Goal: Check status: Check status

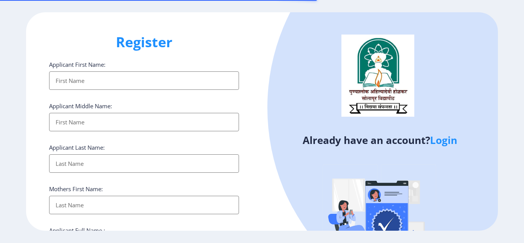
select select
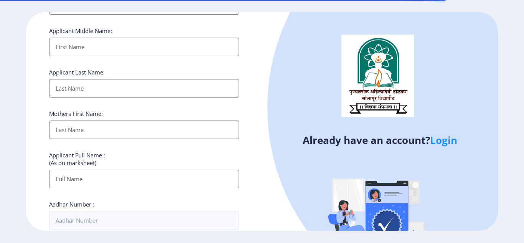
scroll to position [77, 0]
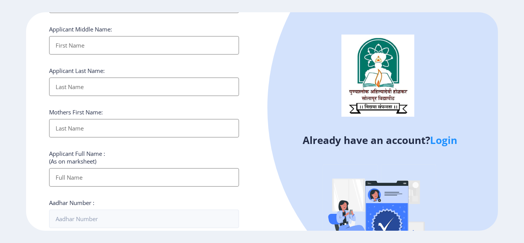
click at [448, 140] on link "Login" at bounding box center [443, 140] width 27 height 14
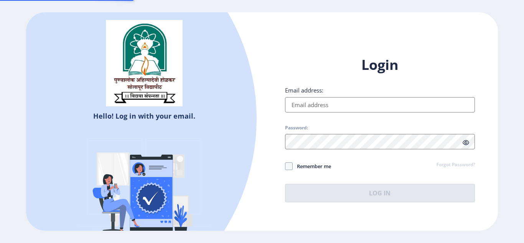
type input "[EMAIL_ADDRESS][DOMAIN_NAME]"
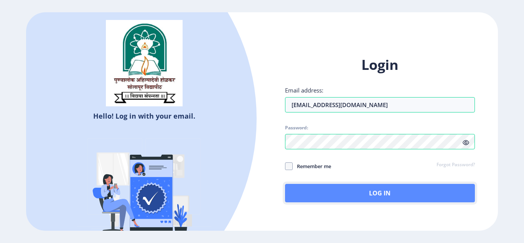
click at [369, 195] on button "Log In" at bounding box center [380, 193] width 190 height 18
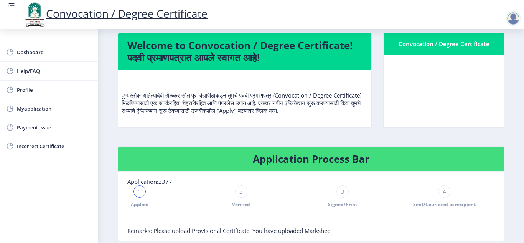
scroll to position [38, 0]
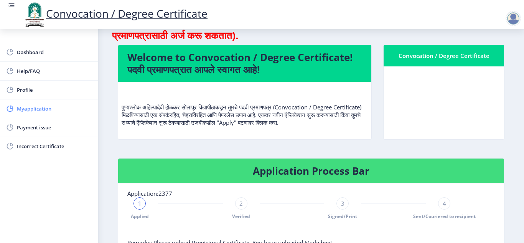
click at [38, 109] on span "Myapplication" at bounding box center [54, 108] width 75 height 9
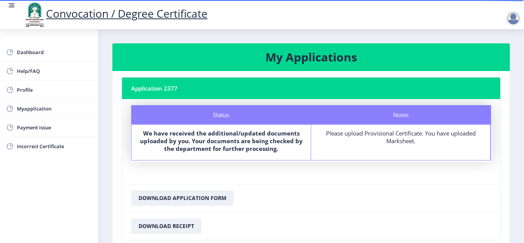
click at [176, 118] on div "Status" at bounding box center [221, 114] width 180 height 19
click at [199, 140] on b "We have received the additional/updated documents uploaded by you. Your documen…" at bounding box center [221, 140] width 163 height 23
click at [251, 141] on b "We have received the additional/updated documents uploaded by you. Your documen…" at bounding box center [221, 140] width 163 height 23
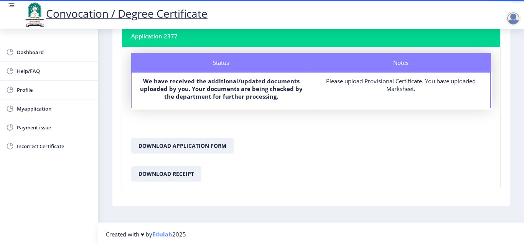
scroll to position [55, 0]
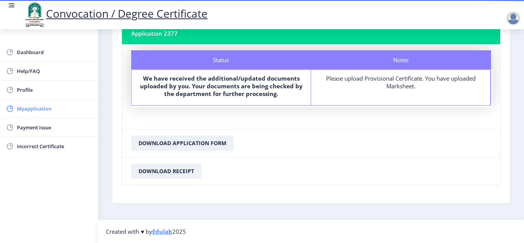
click at [26, 108] on span "Myapplication" at bounding box center [54, 108] width 75 height 9
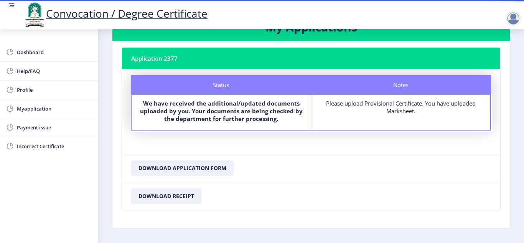
scroll to position [16, 0]
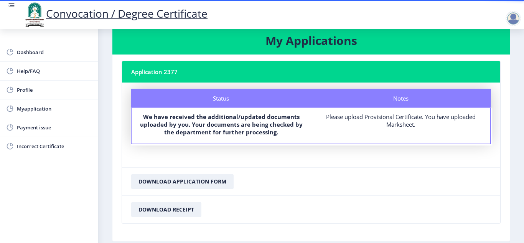
click at [403, 124] on div "Please upload Provisional Certificate. You have uploaded Marksheet." at bounding box center [400, 120] width 165 height 15
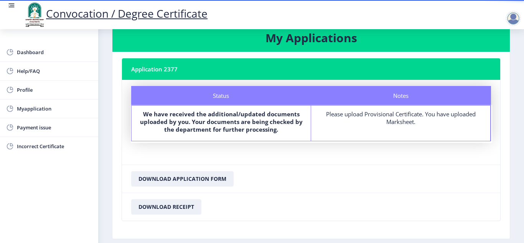
scroll to position [55, 0]
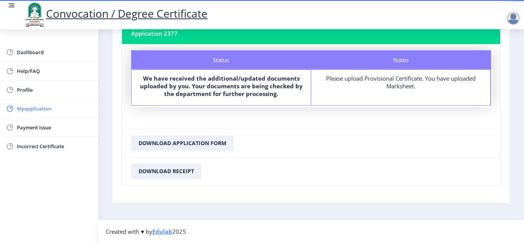
click at [25, 110] on span "Myapplication" at bounding box center [54, 108] width 75 height 9
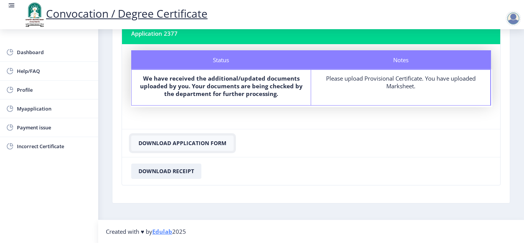
click at [170, 140] on button "Download Application Form" at bounding box center [182, 142] width 102 height 15
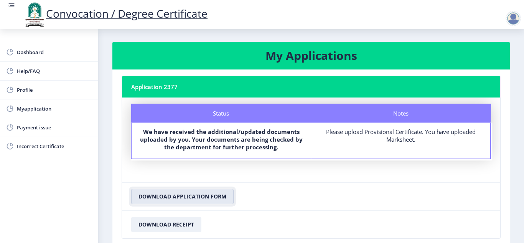
scroll to position [0, 0]
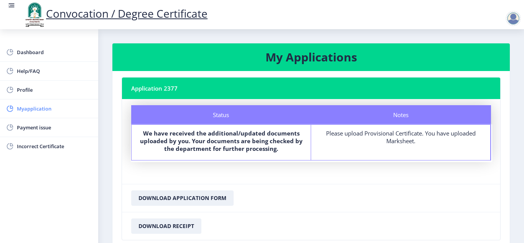
click at [29, 107] on span "Myapplication" at bounding box center [54, 108] width 75 height 9
click at [213, 114] on div "Status" at bounding box center [221, 114] width 180 height 19
click at [46, 91] on span "Profile" at bounding box center [54, 89] width 75 height 9
select select
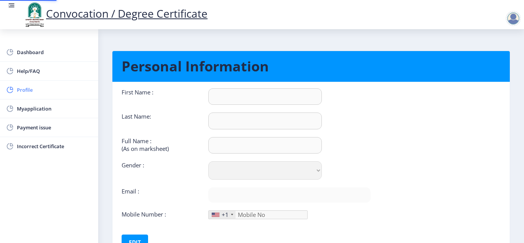
type input "ANIL"
type input "FARADE"
type input "FARADE [PERSON_NAME]"
select select "[DEMOGRAPHIC_DATA]"
type input "[EMAIL_ADDRESS][DOMAIN_NAME]"
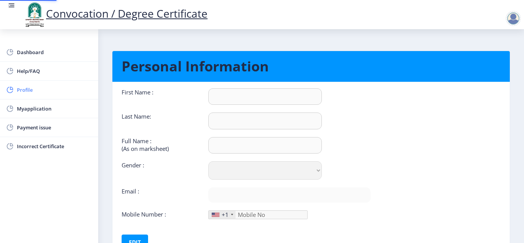
type input "9922601092"
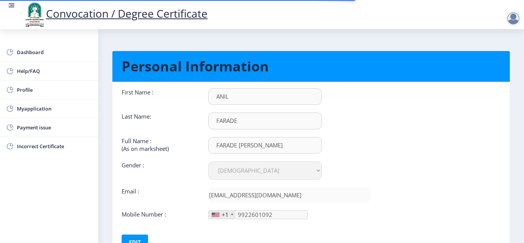
scroll to position [61, 0]
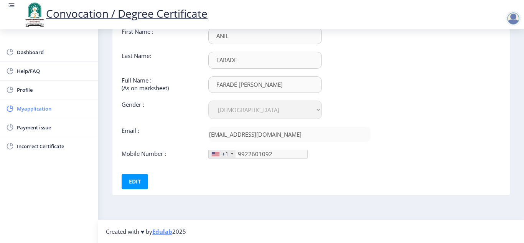
click at [32, 106] on span "Myapplication" at bounding box center [54, 108] width 75 height 9
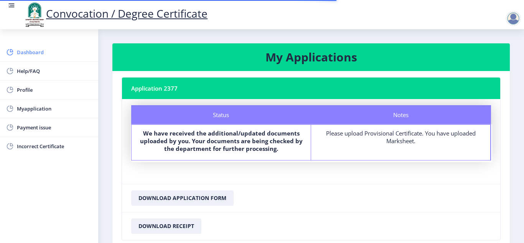
click at [13, 49] on rect at bounding box center [10, 52] width 8 height 8
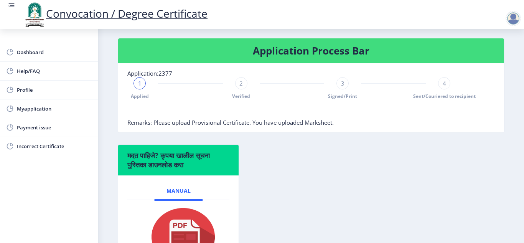
scroll to position [120, 0]
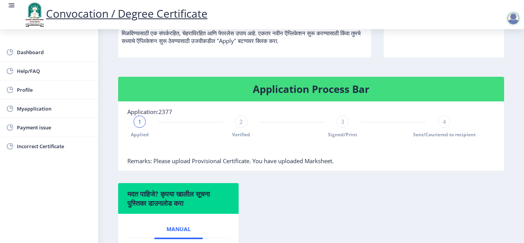
click at [242, 122] on div "2" at bounding box center [241, 121] width 12 height 12
click at [338, 122] on div "3" at bounding box center [342, 121] width 12 height 12
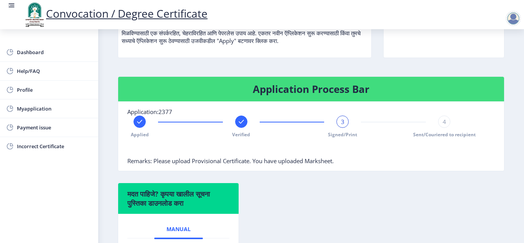
click at [443, 123] on span "4" at bounding box center [444, 122] width 3 height 8
click at [244, 160] on span "Remarks: Please upload Provisional Certificate. You have uploaded Marksheet." at bounding box center [230, 161] width 206 height 8
click at [343, 123] on rect at bounding box center [343, 122] width 8 height 8
click at [241, 119] on rect at bounding box center [241, 122] width 8 height 8
click at [137, 122] on rect at bounding box center [140, 122] width 8 height 8
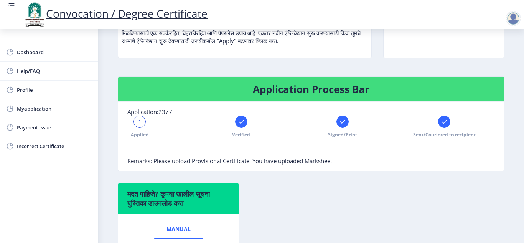
click at [443, 123] on rect at bounding box center [444, 122] width 8 height 8
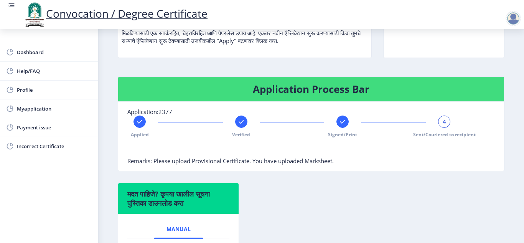
click at [341, 123] on rect at bounding box center [343, 122] width 8 height 8
click at [240, 117] on div at bounding box center [241, 121] width 12 height 12
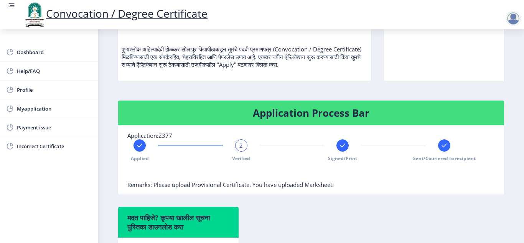
scroll to position [82, 0]
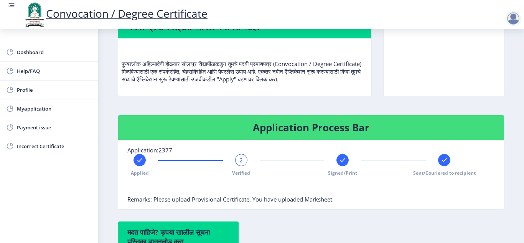
click at [313, 200] on span "Remarks: Please upload Provisional Certificate. You have uploaded Marksheet." at bounding box center [230, 199] width 206 height 8
click at [242, 163] on span "2" at bounding box center [240, 160] width 3 height 8
click at [242, 159] on div "2" at bounding box center [241, 160] width 12 height 12
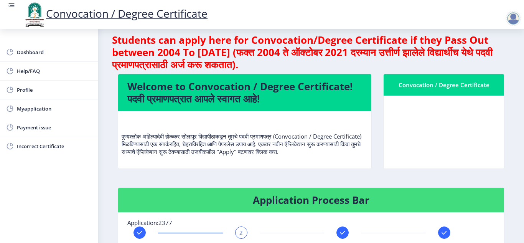
scroll to position [0, 0]
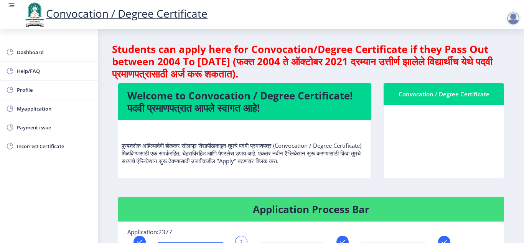
click at [444, 95] on div "Convocation / Degree Certificate" at bounding box center [444, 93] width 102 height 9
click at [241, 99] on h4 "Welcome to Convocation / Degree Certificate! पदवी प्रमाणपत्रात आपले स्वागत आहे!" at bounding box center [244, 101] width 235 height 25
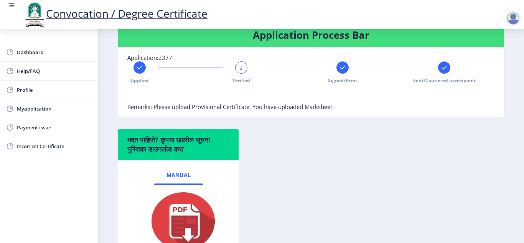
scroll to position [192, 0]
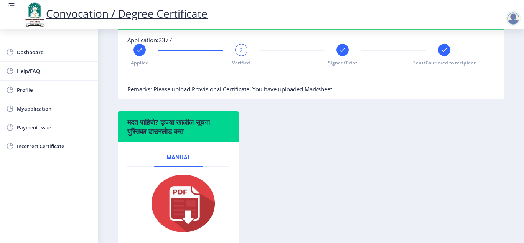
click at [448, 52] on div at bounding box center [444, 50] width 12 height 12
click at [341, 53] on rect at bounding box center [343, 50] width 8 height 8
click at [242, 50] on rect at bounding box center [241, 50] width 8 height 8
click at [140, 54] on div at bounding box center [140, 50] width 12 height 12
click at [139, 56] on div "1 Applied" at bounding box center [140, 55] width 12 height 22
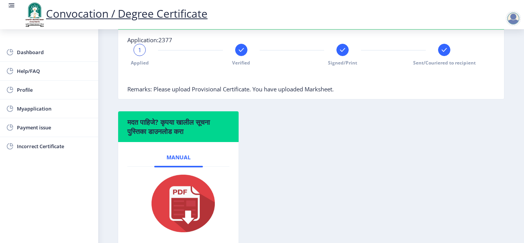
click at [140, 50] on span "1" at bounding box center [139, 50] width 3 height 8
click at [247, 50] on div "1 Applied Verified Signed/Print Sent/Couriered to recipient" at bounding box center [291, 55] width 329 height 22
click at [238, 51] on rect at bounding box center [241, 50] width 8 height 8
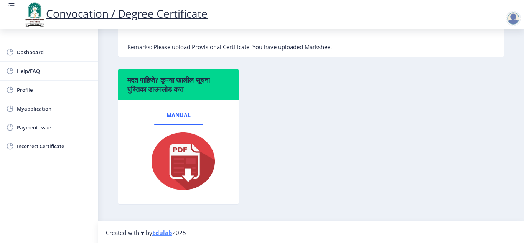
scroll to position [235, 0]
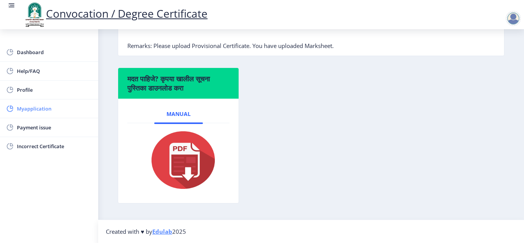
click at [42, 108] on span "Myapplication" at bounding box center [54, 108] width 75 height 9
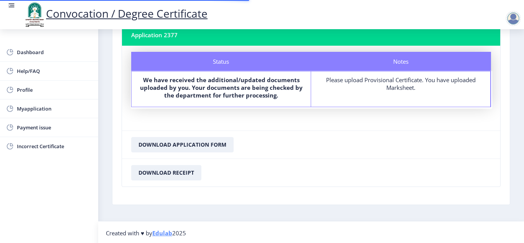
scroll to position [55, 0]
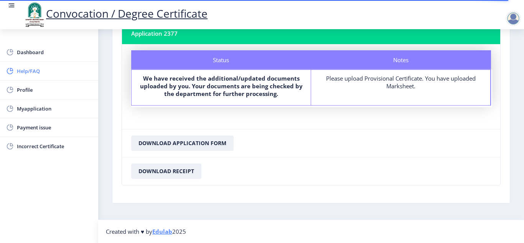
click at [22, 67] on span "Help/FAQ" at bounding box center [54, 70] width 75 height 9
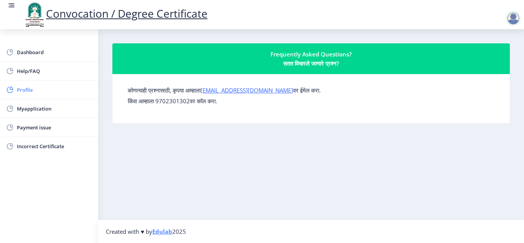
click at [21, 91] on span "Profile" at bounding box center [54, 89] width 75 height 9
select select
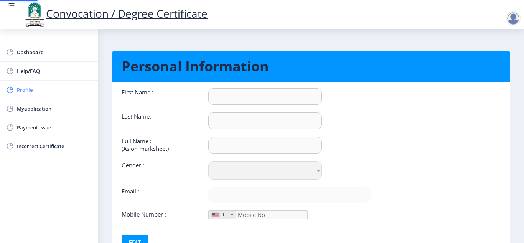
type input "ANIL"
type input "FARADE"
type input "FARADE [PERSON_NAME]"
select select "[DEMOGRAPHIC_DATA]"
type input "[EMAIL_ADDRESS][DOMAIN_NAME]"
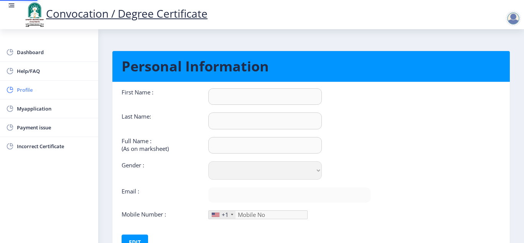
type input "9922601092"
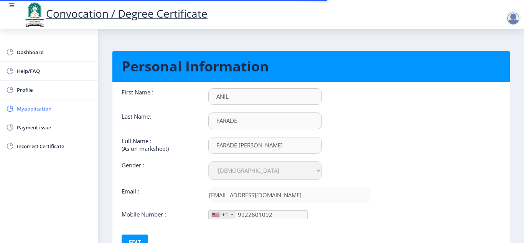
click at [25, 108] on span "Myapplication" at bounding box center [54, 108] width 75 height 9
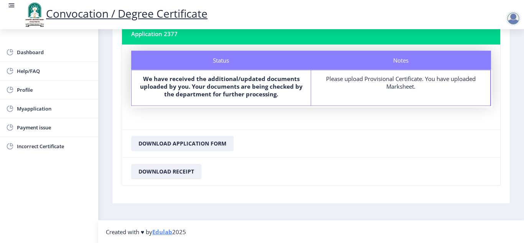
scroll to position [55, 0]
click at [159, 168] on button "Download Receipt" at bounding box center [166, 170] width 70 height 15
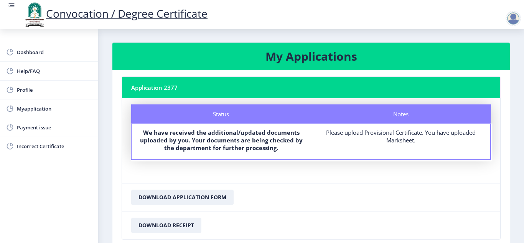
scroll to position [0, 0]
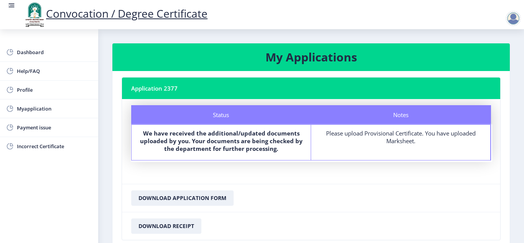
click at [519, 15] on div at bounding box center [513, 18] width 15 height 15
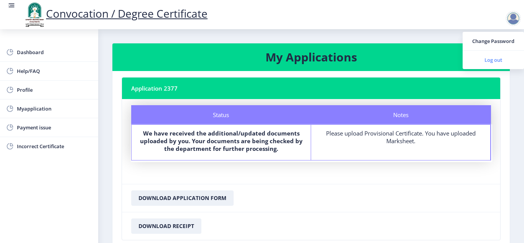
click at [494, 58] on span "Log out" at bounding box center [493, 59] width 49 height 9
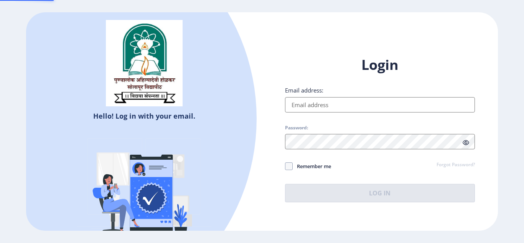
type input "[EMAIL_ADDRESS][DOMAIN_NAME]"
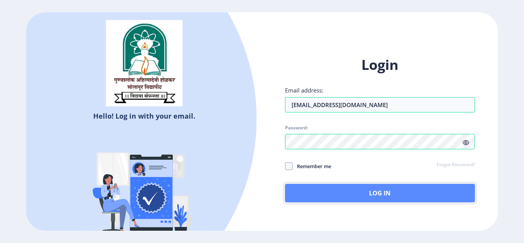
click at [339, 192] on button "Log In" at bounding box center [380, 193] width 190 height 18
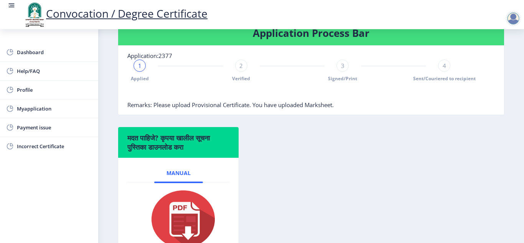
scroll to position [158, 0]
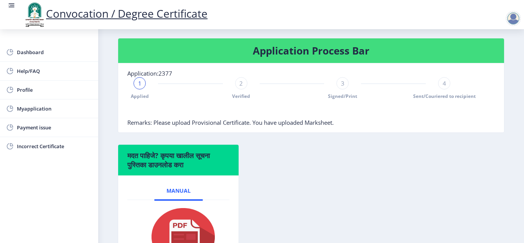
click at [140, 84] on span "1" at bounding box center [139, 83] width 3 height 8
click at [240, 84] on span "2" at bounding box center [240, 83] width 3 height 8
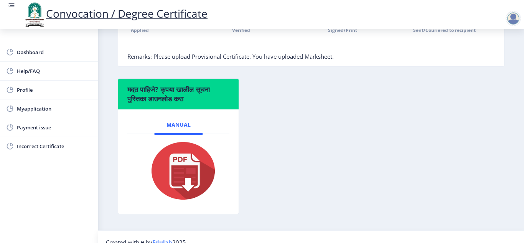
scroll to position [235, 0]
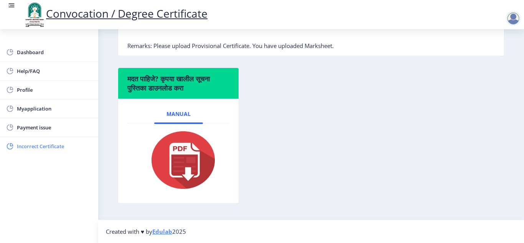
click at [29, 145] on span "Incorrect Certificate" at bounding box center [54, 146] width 75 height 9
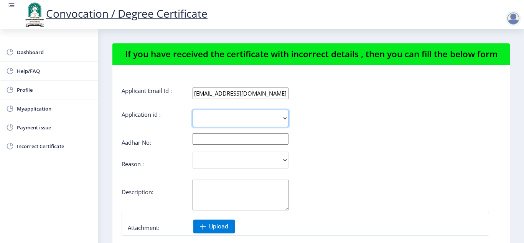
click at [284, 116] on select "2377" at bounding box center [241, 118] width 96 height 17
click at [351, 126] on div "2377" at bounding box center [280, 118] width 316 height 17
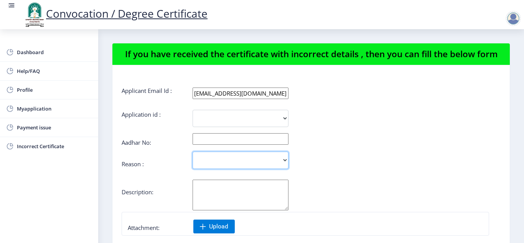
click at [285, 159] on select "Incorrect Course Name Incorrect Name/ Fathers Name Others" at bounding box center [241, 160] width 96 height 17
click at [348, 142] on div "Aadhar No:" at bounding box center [311, 141] width 379 height 6
click at [36, 128] on span "Payment issue" at bounding box center [54, 127] width 75 height 9
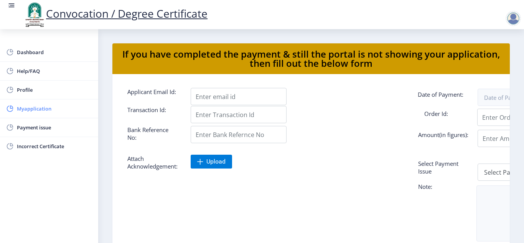
click at [28, 109] on span "Myapplication" at bounding box center [54, 108] width 75 height 9
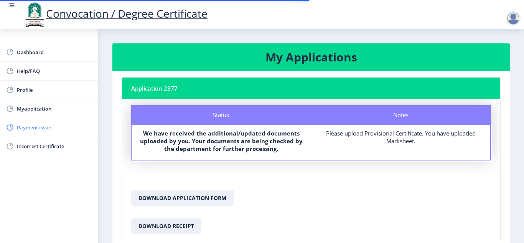
click at [30, 127] on span "Payment issue" at bounding box center [54, 127] width 75 height 9
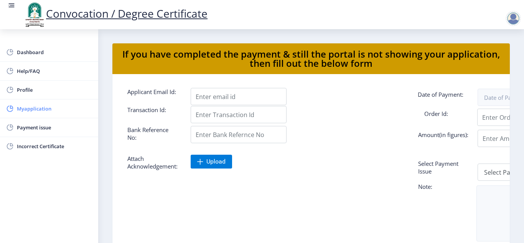
click at [35, 109] on span "Myapplication" at bounding box center [54, 108] width 75 height 9
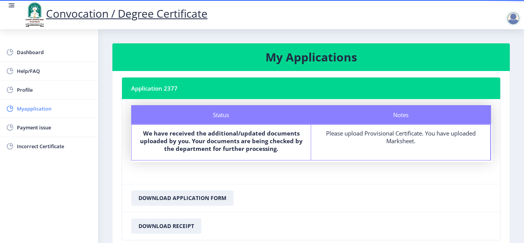
click at [21, 107] on span "Myapplication" at bounding box center [54, 108] width 75 height 9
click at [396, 140] on div "Please upload Provisional Certificate. You have uploaded Marksheet." at bounding box center [400, 136] width 165 height 15
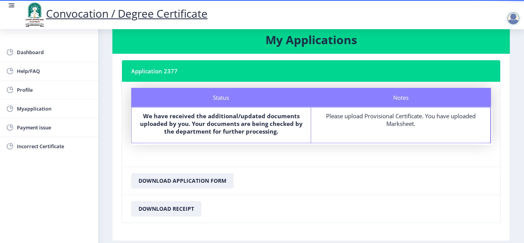
scroll to position [55, 0]
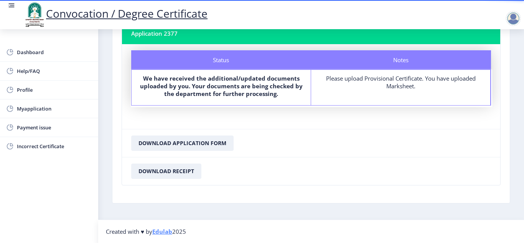
click at [405, 89] on div "Please upload Provisional Certificate. You have uploaded Marksheet." at bounding box center [400, 81] width 165 height 15
drag, startPoint x: 405, startPoint y: 89, endPoint x: 395, endPoint y: 89, distance: 10.0
click at [402, 89] on div "Please upload Provisional Certificate. You have uploaded Marksheet." at bounding box center [400, 81] width 165 height 15
click at [345, 90] on div "Notes Please upload Provisional Certificate. You have uploaded Marksheet." at bounding box center [401, 87] width 180 height 35
drag, startPoint x: 345, startPoint y: 90, endPoint x: 375, endPoint y: 86, distance: 30.2
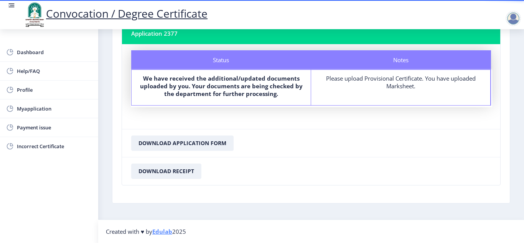
click at [361, 89] on div "Notes Please upload Provisional Certificate. You have uploaded Marksheet." at bounding box center [401, 87] width 180 height 35
click at [389, 84] on div "Please upload Provisional Certificate. You have uploaded Marksheet." at bounding box center [400, 81] width 165 height 15
click at [390, 83] on div "Please upload Provisional Certificate. You have uploaded Marksheet." at bounding box center [400, 81] width 165 height 15
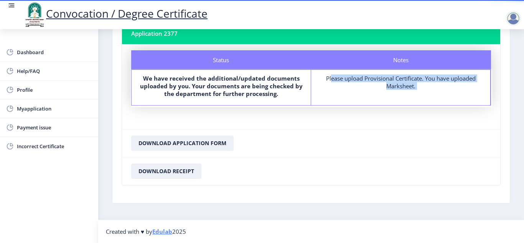
click at [390, 83] on div "Please upload Provisional Certificate. You have uploaded Marksheet." at bounding box center [400, 81] width 165 height 15
click at [460, 99] on div "Notes Please upload Provisional Certificate. You have uploaded Marksheet." at bounding box center [401, 87] width 180 height 35
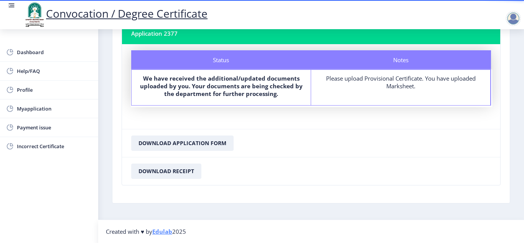
click at [395, 63] on div "Notes" at bounding box center [401, 59] width 180 height 19
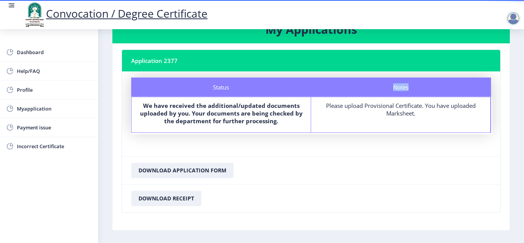
scroll to position [0, 0]
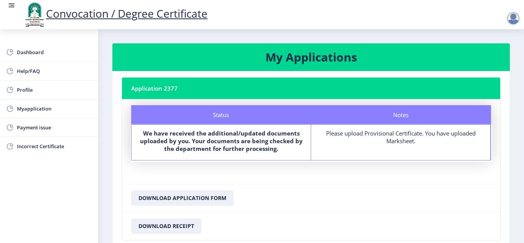
click at [357, 173] on nb-card-body "Status Notes Status We have received the additional/updated documents uploaded …" at bounding box center [311, 141] width 378 height 85
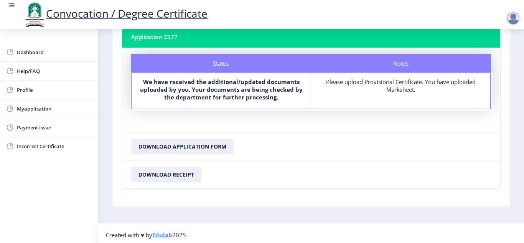
scroll to position [55, 0]
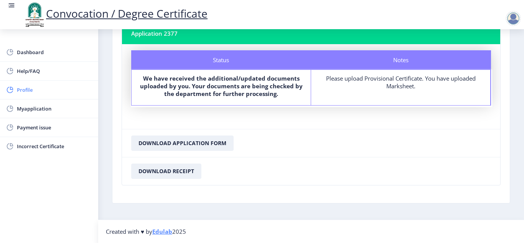
click at [20, 87] on span "Profile" at bounding box center [54, 89] width 75 height 9
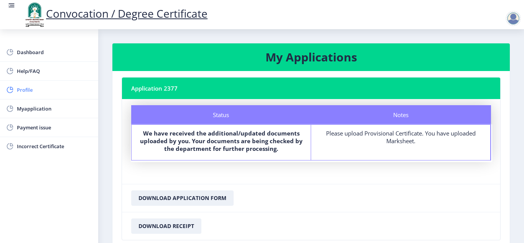
select select
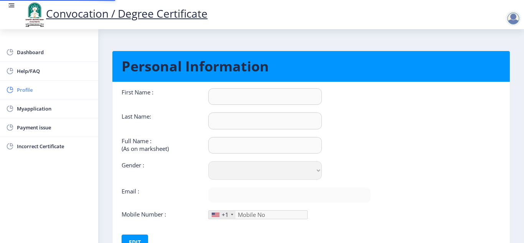
type input "ANIL"
type input "FARADE"
type input "FARADE [PERSON_NAME]"
select select "[DEMOGRAPHIC_DATA]"
type input "[EMAIL_ADDRESS][DOMAIN_NAME]"
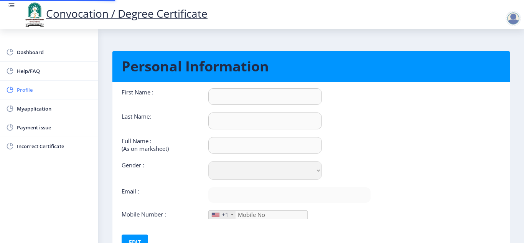
type input "9922601092"
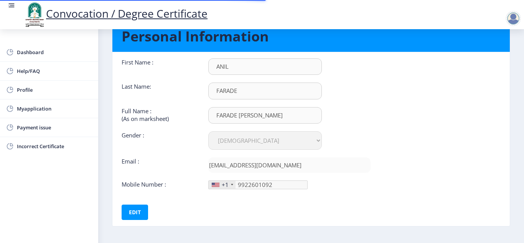
scroll to position [61, 0]
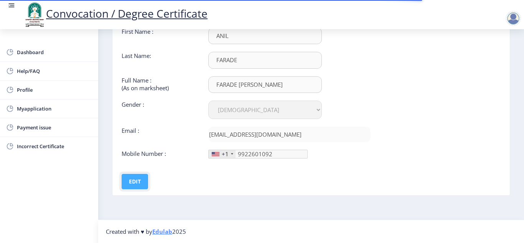
click at [139, 178] on button "Edit" at bounding box center [135, 181] width 26 height 15
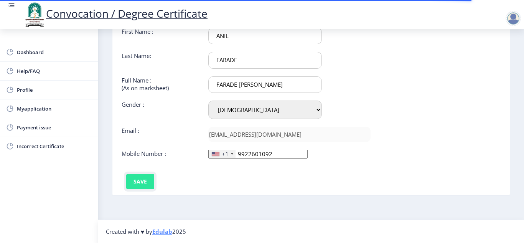
click at [140, 185] on button "Save" at bounding box center [140, 181] width 28 height 15
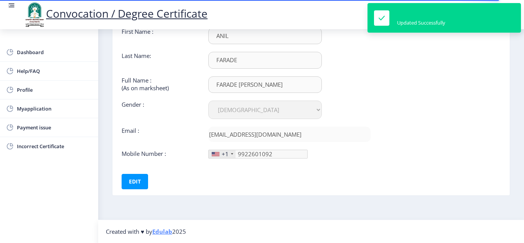
scroll to position [0, 0]
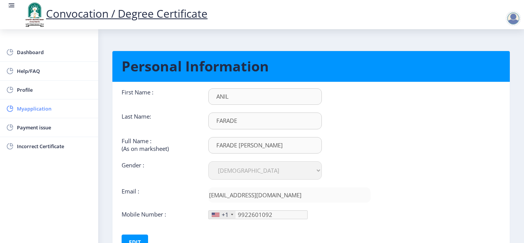
click at [38, 108] on span "Myapplication" at bounding box center [54, 108] width 75 height 9
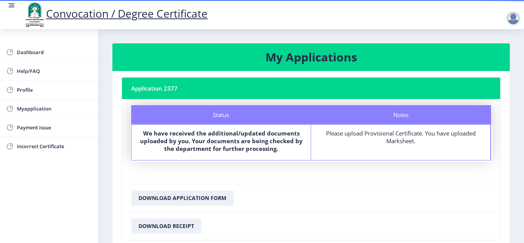
click at [520, 20] on div at bounding box center [513, 18] width 15 height 15
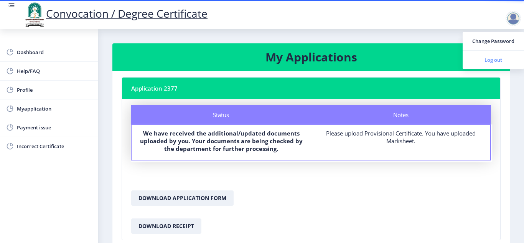
click at [492, 63] on span "Log out" at bounding box center [493, 59] width 49 height 9
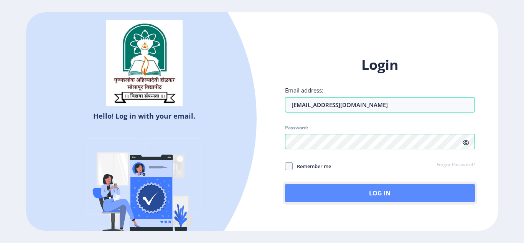
click at [341, 191] on button "Log In" at bounding box center [380, 193] width 190 height 18
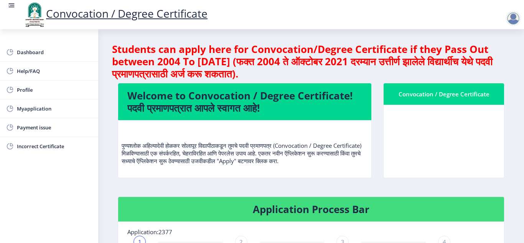
click at [465, 92] on div "Convocation / Degree Certificate" at bounding box center [444, 93] width 102 height 9
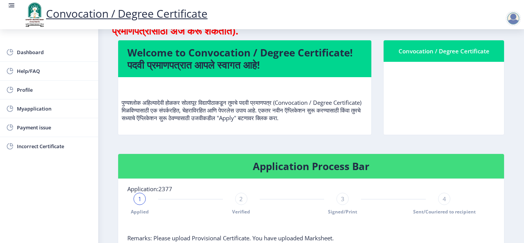
scroll to position [153, 0]
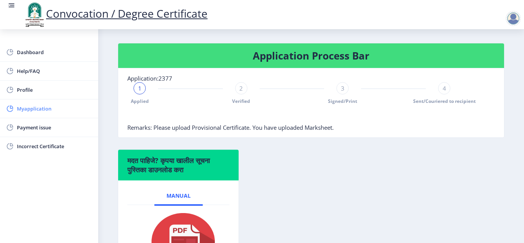
click at [37, 107] on span "Myapplication" at bounding box center [54, 108] width 75 height 9
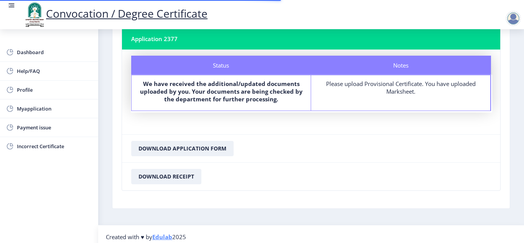
scroll to position [55, 0]
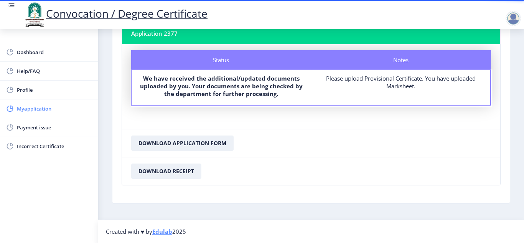
click at [31, 110] on span "Myapplication" at bounding box center [54, 108] width 75 height 9
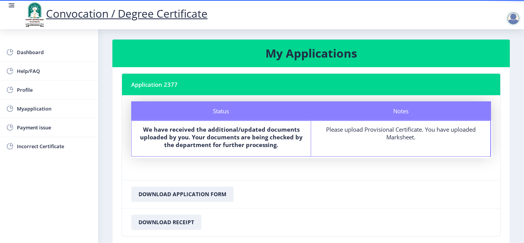
scroll to position [0, 0]
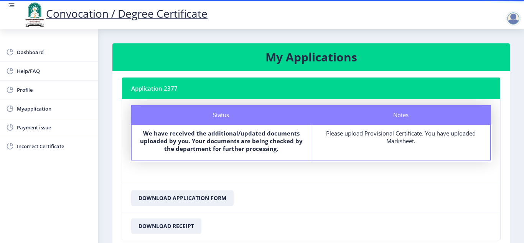
click at [299, 55] on h3 "My Applications" at bounding box center [311, 56] width 379 height 15
click at [151, 90] on nb-card-header "Application 2377" at bounding box center [311, 87] width 378 height 21
click at [182, 89] on nb-card-header "Application 2377" at bounding box center [311, 87] width 378 height 21
click at [30, 87] on span "Profile" at bounding box center [54, 89] width 75 height 9
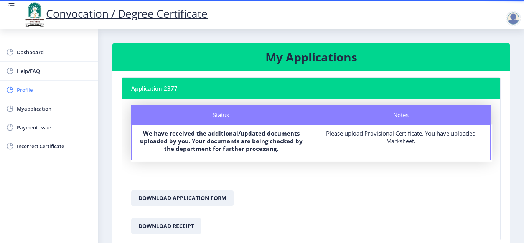
select select
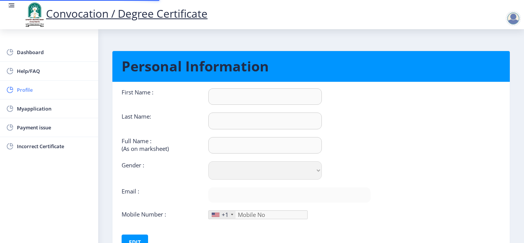
type input "ANIL"
type input "FARADE"
type input "FARADE [PERSON_NAME]"
select select "[DEMOGRAPHIC_DATA]"
type input "[EMAIL_ADDRESS][DOMAIN_NAME]"
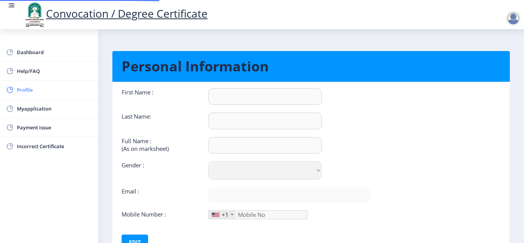
type input "9922601092"
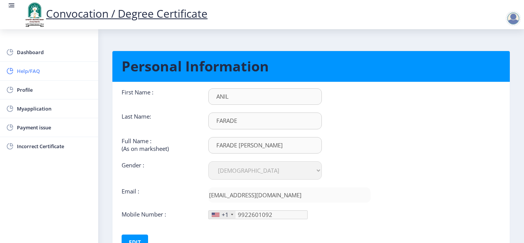
click at [27, 73] on span "Help/FAQ" at bounding box center [54, 70] width 75 height 9
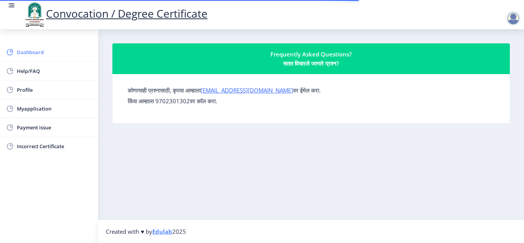
click at [33, 51] on span "Dashboard" at bounding box center [54, 52] width 75 height 9
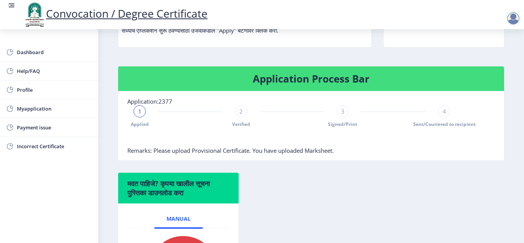
scroll to position [82, 0]
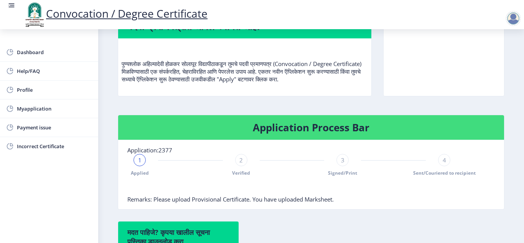
click at [239, 158] on span "2" at bounding box center [240, 160] width 3 height 8
click at [239, 163] on span "2" at bounding box center [240, 160] width 3 height 8
click at [343, 161] on div "3" at bounding box center [342, 160] width 12 height 12
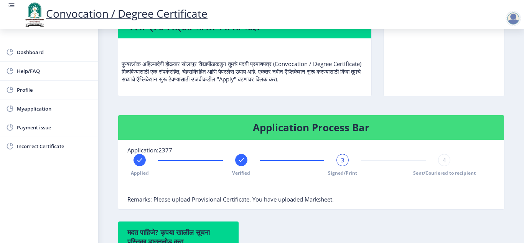
click at [443, 163] on span "4" at bounding box center [444, 160] width 3 height 8
click at [444, 156] on div "4" at bounding box center [444, 160] width 12 height 12
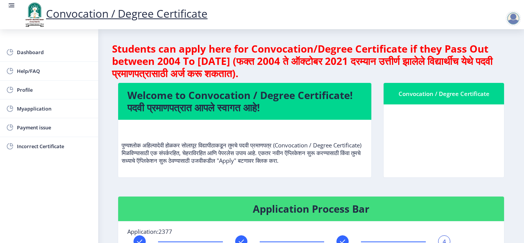
scroll to position [0, 0]
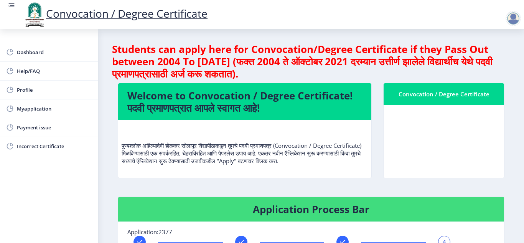
click at [308, 158] on p "पुण्यश्लोक अहिल्यादेवी होळकर सोलापूर विद्यापीठाकडून तुमचे पदवी प्रमाणपत्र (Conv…" at bounding box center [245, 145] width 246 height 38
click at [254, 155] on p "पुण्यश्लोक अहिल्यादेवी होळकर सोलापूर विद्यापीठाकडून तुमचे पदवी प्रमाणपत्र (Conv…" at bounding box center [245, 145] width 246 height 38
click at [229, 156] on p "पुण्यश्लोक अहिल्यादेवी होळकर सोलापूर विद्यापीठाकडून तुमचे पदवी प्रमाणपत्र (Conv…" at bounding box center [245, 145] width 246 height 38
drag, startPoint x: 173, startPoint y: 156, endPoint x: 364, endPoint y: 173, distance: 191.4
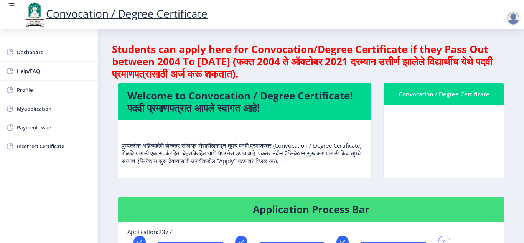
click at [364, 173] on nb-card-body "पुण्यश्लोक अहिल्यादेवी होळकर सोलापूर विद्यापीठाकडून तुमचे पदवी प्रमाणपत्र (Conv…" at bounding box center [244, 149] width 253 height 58
click at [352, 173] on nb-card-body "पुण्यश्लोक अहिल्यादेवी होळकर सोलापूर विद्यापीठाकडून तुमचे पदवी प्रमाणपत्र (Conv…" at bounding box center [244, 149] width 253 height 58
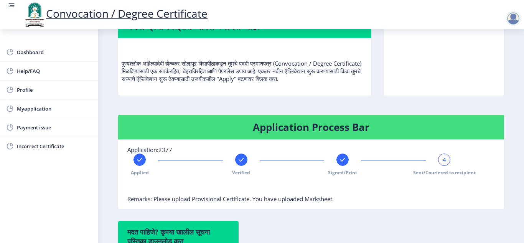
scroll to position [82, 0]
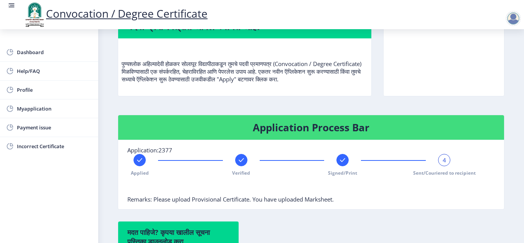
click at [443, 160] on span "4" at bounding box center [444, 160] width 3 height 8
click at [336, 159] on div at bounding box center [342, 160] width 12 height 12
click at [443, 162] on rect at bounding box center [444, 160] width 8 height 8
click at [339, 159] on rect at bounding box center [343, 160] width 8 height 8
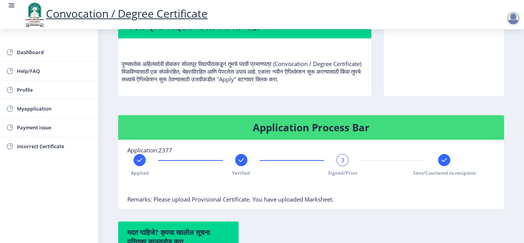
click at [242, 158] on rect at bounding box center [241, 160] width 8 height 8
click at [139, 158] on rect at bounding box center [140, 160] width 8 height 8
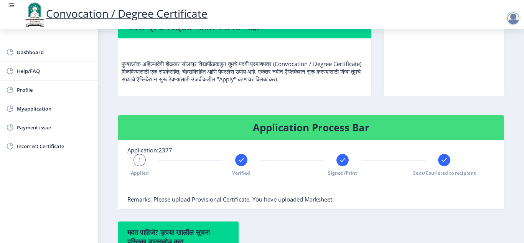
click at [237, 162] on rect at bounding box center [241, 160] width 8 height 8
click at [337, 161] on div at bounding box center [342, 160] width 12 height 12
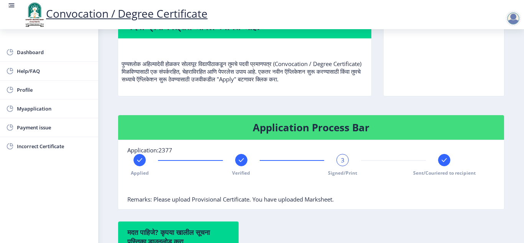
click at [438, 163] on div at bounding box center [444, 160] width 12 height 12
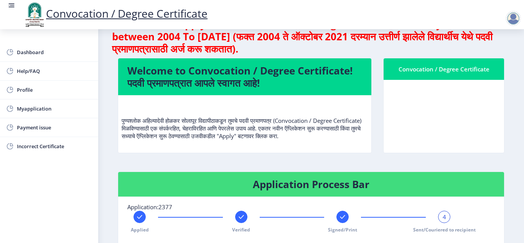
scroll to position [0, 0]
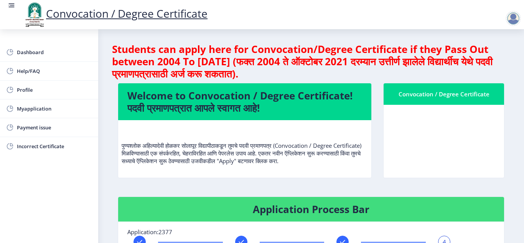
click at [8, 5] on rect at bounding box center [12, 6] width 8 height 8
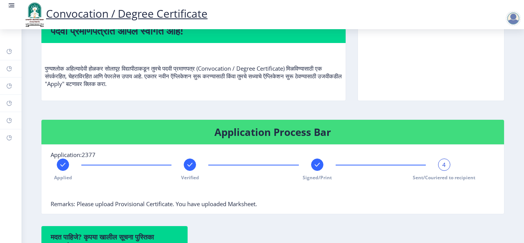
scroll to position [43, 0]
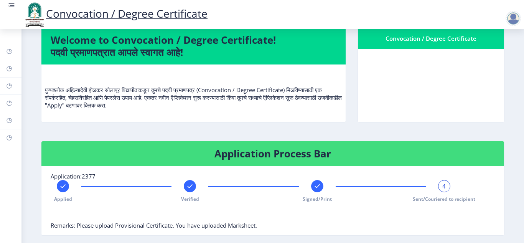
click at [416, 76] on nb-card-body at bounding box center [431, 85] width 146 height 73
click at [414, 87] on nb-card-body at bounding box center [431, 85] width 146 height 73
drag, startPoint x: 412, startPoint y: 91, endPoint x: 409, endPoint y: 97, distance: 7.4
click at [412, 93] on nb-card-body at bounding box center [431, 85] width 146 height 73
click at [10, 8] on rect at bounding box center [12, 6] width 8 height 8
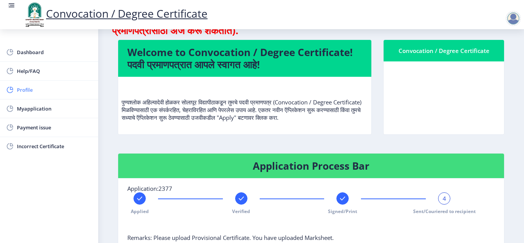
click at [21, 84] on link "Profile" at bounding box center [49, 90] width 98 height 18
select select
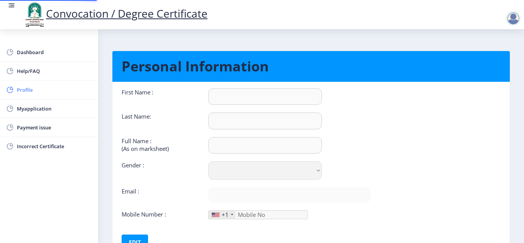
type input "ANIL"
type input "FARADE"
type input "FARADE [PERSON_NAME]"
select select "[DEMOGRAPHIC_DATA]"
type input "[EMAIL_ADDRESS][DOMAIN_NAME]"
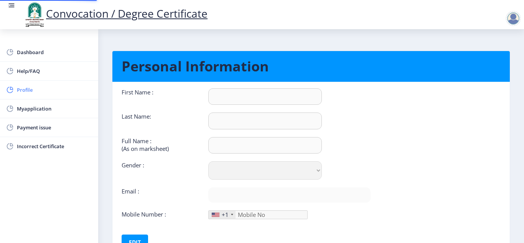
type input "9922601092"
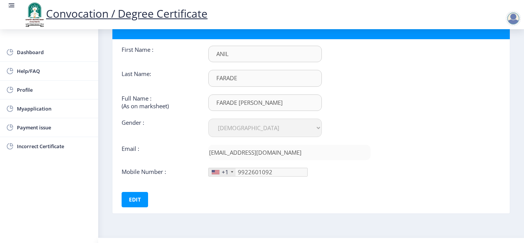
scroll to position [61, 0]
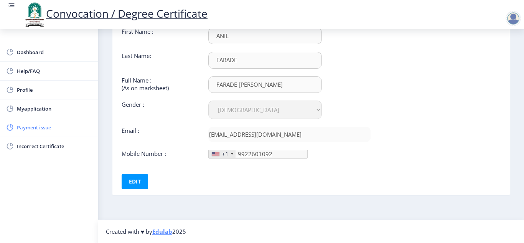
click at [34, 121] on link "Payment issue" at bounding box center [49, 127] width 98 height 18
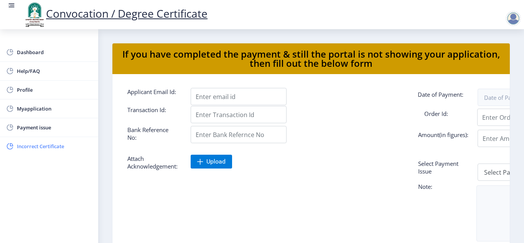
click at [37, 143] on span "Incorrect Certificate" at bounding box center [54, 146] width 75 height 9
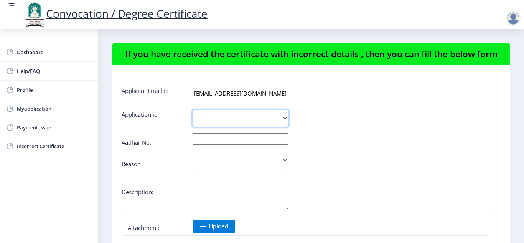
click at [284, 112] on select "2377" at bounding box center [241, 118] width 96 height 17
click at [43, 111] on span "Myapplication" at bounding box center [54, 108] width 75 height 9
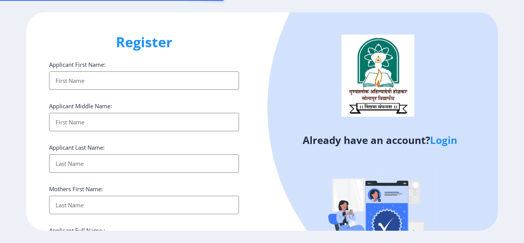
select select
click at [443, 141] on link "Login" at bounding box center [443, 140] width 27 height 14
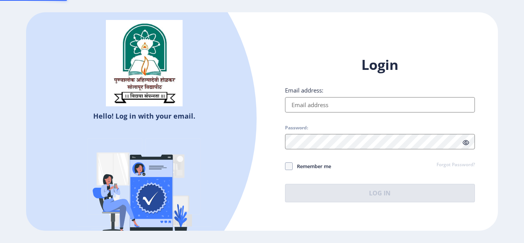
type input "[EMAIL_ADDRESS][DOMAIN_NAME]"
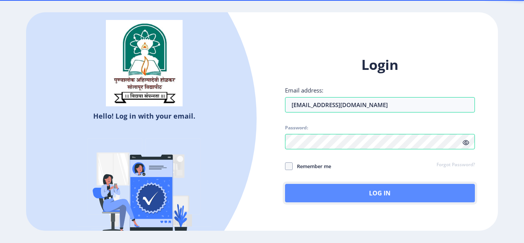
click at [339, 185] on button "Log In" at bounding box center [380, 193] width 190 height 18
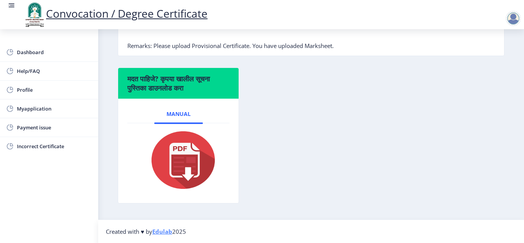
scroll to position [158, 0]
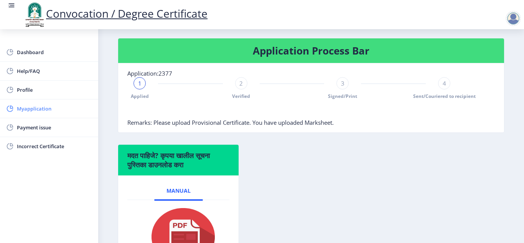
click at [46, 110] on span "Myapplication" at bounding box center [54, 108] width 75 height 9
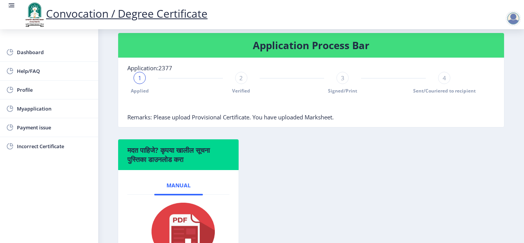
scroll to position [153, 0]
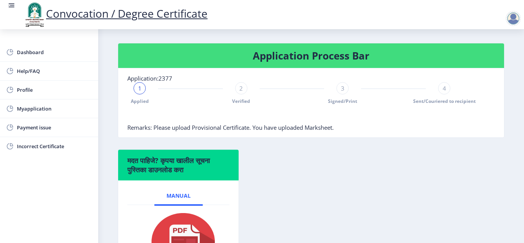
click at [157, 126] on span "Remarks: Please upload Provisional Certificate. You have uploaded Marksheet." at bounding box center [230, 128] width 206 height 8
click at [334, 100] on span "Signed/Print" at bounding box center [342, 101] width 29 height 7
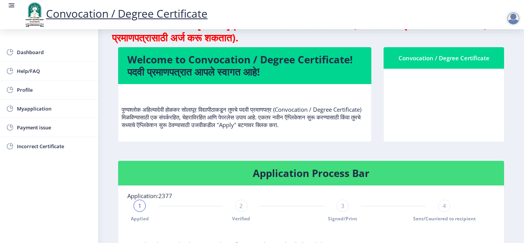
scroll to position [0, 0]
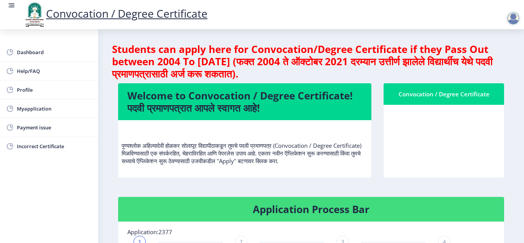
click at [468, 129] on nb-card-body at bounding box center [444, 141] width 120 height 73
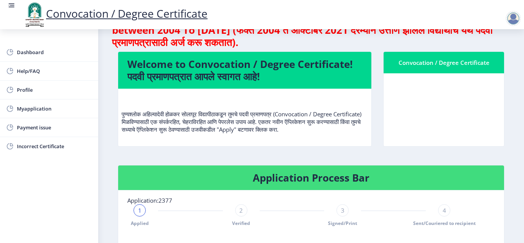
scroll to position [153, 0]
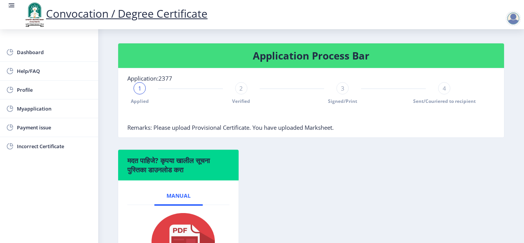
click at [240, 97] on div "2 Verified" at bounding box center [241, 93] width 12 height 22
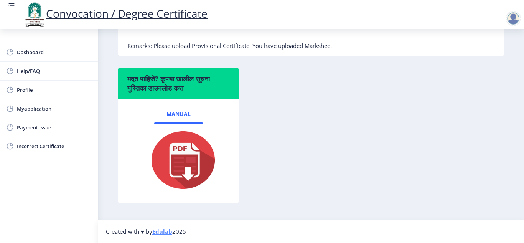
scroll to position [43, 0]
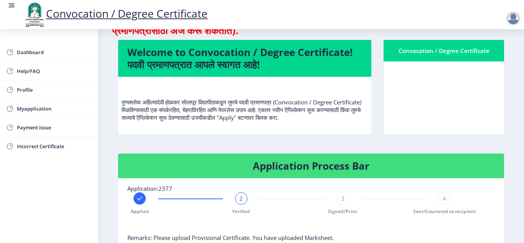
click at [433, 114] on nb-card-body at bounding box center [444, 97] width 120 height 73
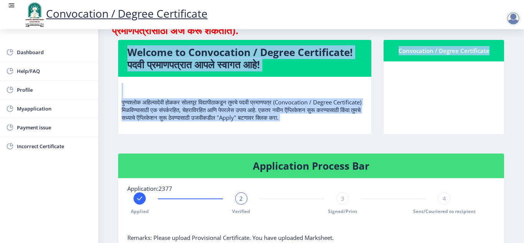
click at [433, 114] on nb-card-body at bounding box center [444, 97] width 120 height 73
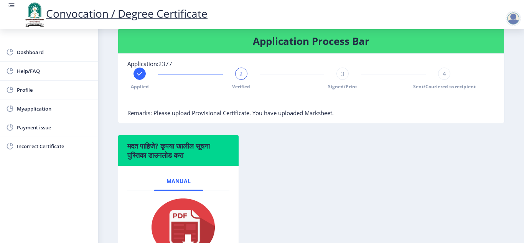
scroll to position [235, 0]
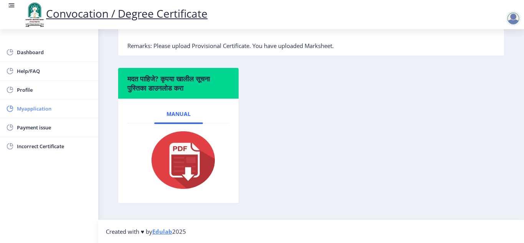
click at [31, 110] on span "Myapplication" at bounding box center [54, 108] width 75 height 9
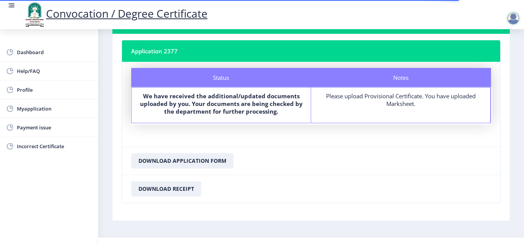
scroll to position [55, 0]
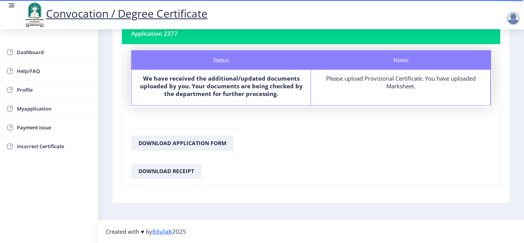
click at [392, 79] on div "Please upload Provisional Certificate. You have uploaded Marksheet." at bounding box center [400, 81] width 165 height 15
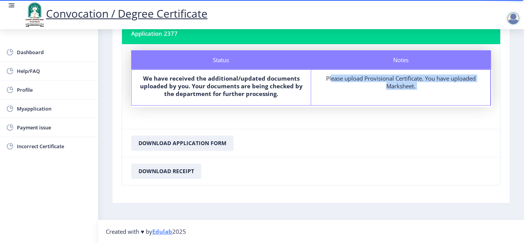
click at [392, 79] on div "Please upload Provisional Certificate. You have uploaded Marksheet." at bounding box center [400, 81] width 165 height 15
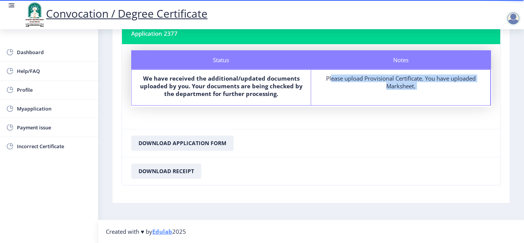
click at [391, 97] on div "Notes Please upload Provisional Certificate. You have uploaded Marksheet." at bounding box center [401, 87] width 180 height 35
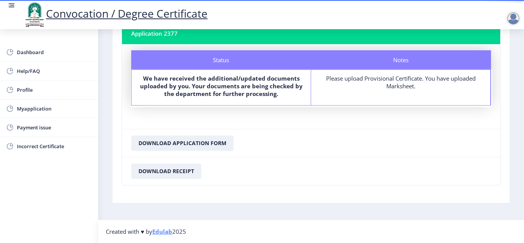
click at [511, 18] on div at bounding box center [513, 18] width 15 height 15
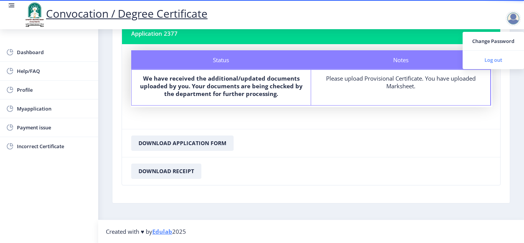
click at [489, 59] on span "Log out" at bounding box center [493, 59] width 49 height 9
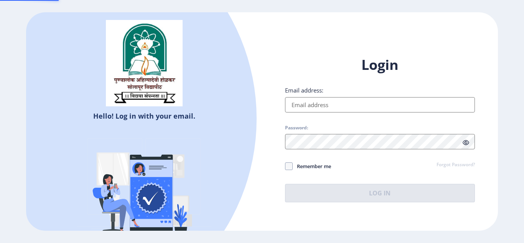
type input "[EMAIL_ADDRESS][DOMAIN_NAME]"
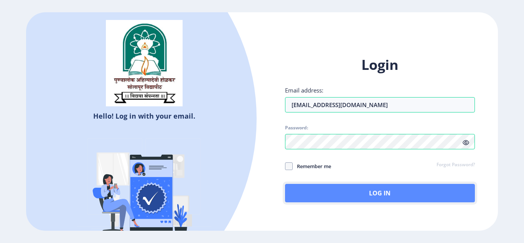
click at [376, 194] on button "Log In" at bounding box center [380, 193] width 190 height 18
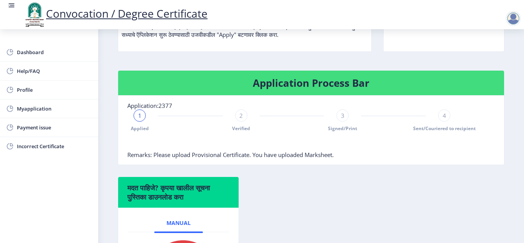
scroll to position [120, 0]
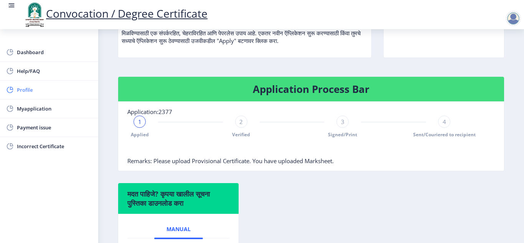
click at [28, 92] on span "Profile" at bounding box center [54, 89] width 75 height 9
select select
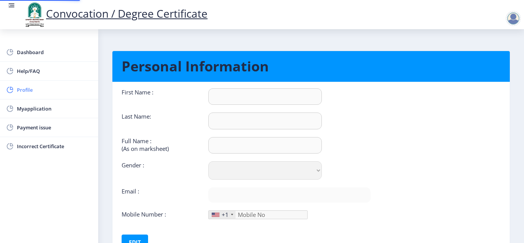
type input "ANIL"
type input "FARADE"
type input "FARADE [PERSON_NAME]"
select select "[DEMOGRAPHIC_DATA]"
type input "[EMAIL_ADDRESS][DOMAIN_NAME]"
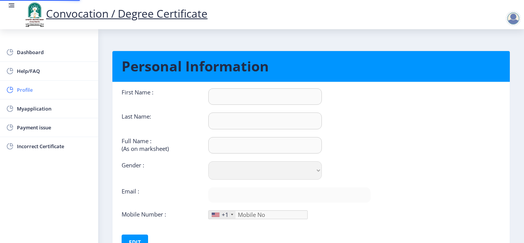
type input "9922601092"
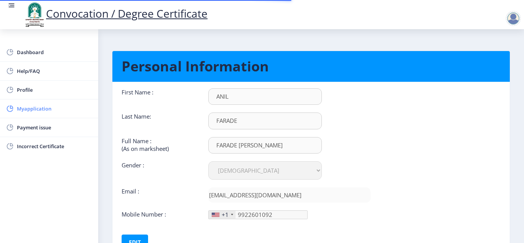
click at [28, 108] on span "Myapplication" at bounding box center [54, 108] width 75 height 9
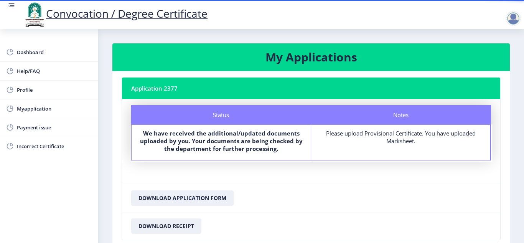
scroll to position [55, 0]
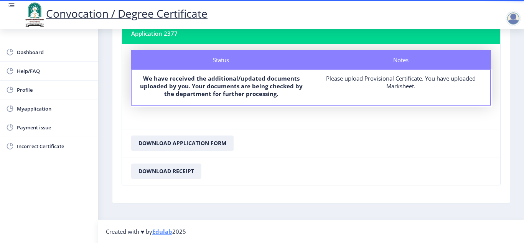
click at [513, 12] on div at bounding box center [513, 18] width 15 height 15
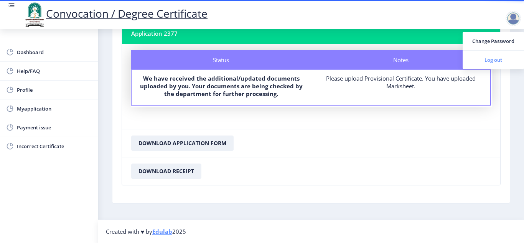
click at [498, 58] on span "Log out" at bounding box center [493, 59] width 49 height 9
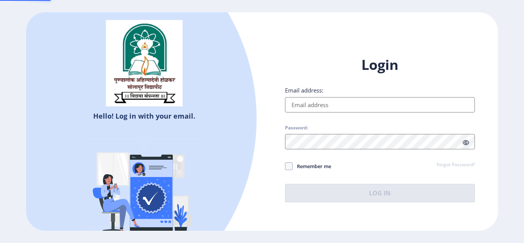
type input "[EMAIL_ADDRESS][DOMAIN_NAME]"
